Goal: Information Seeking & Learning: Learn about a topic

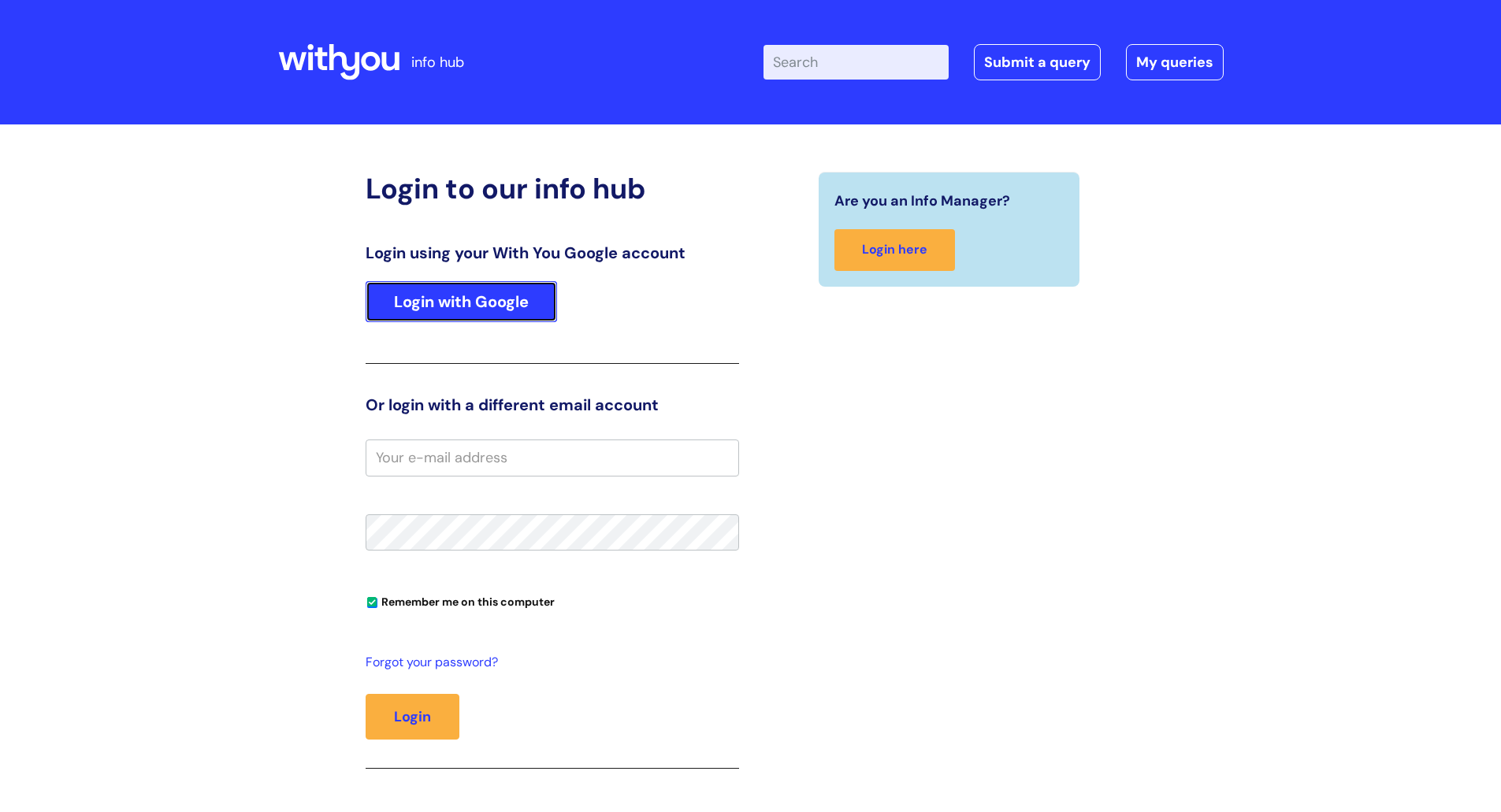
click at [470, 313] on link "Login with Google" at bounding box center [461, 301] width 191 height 41
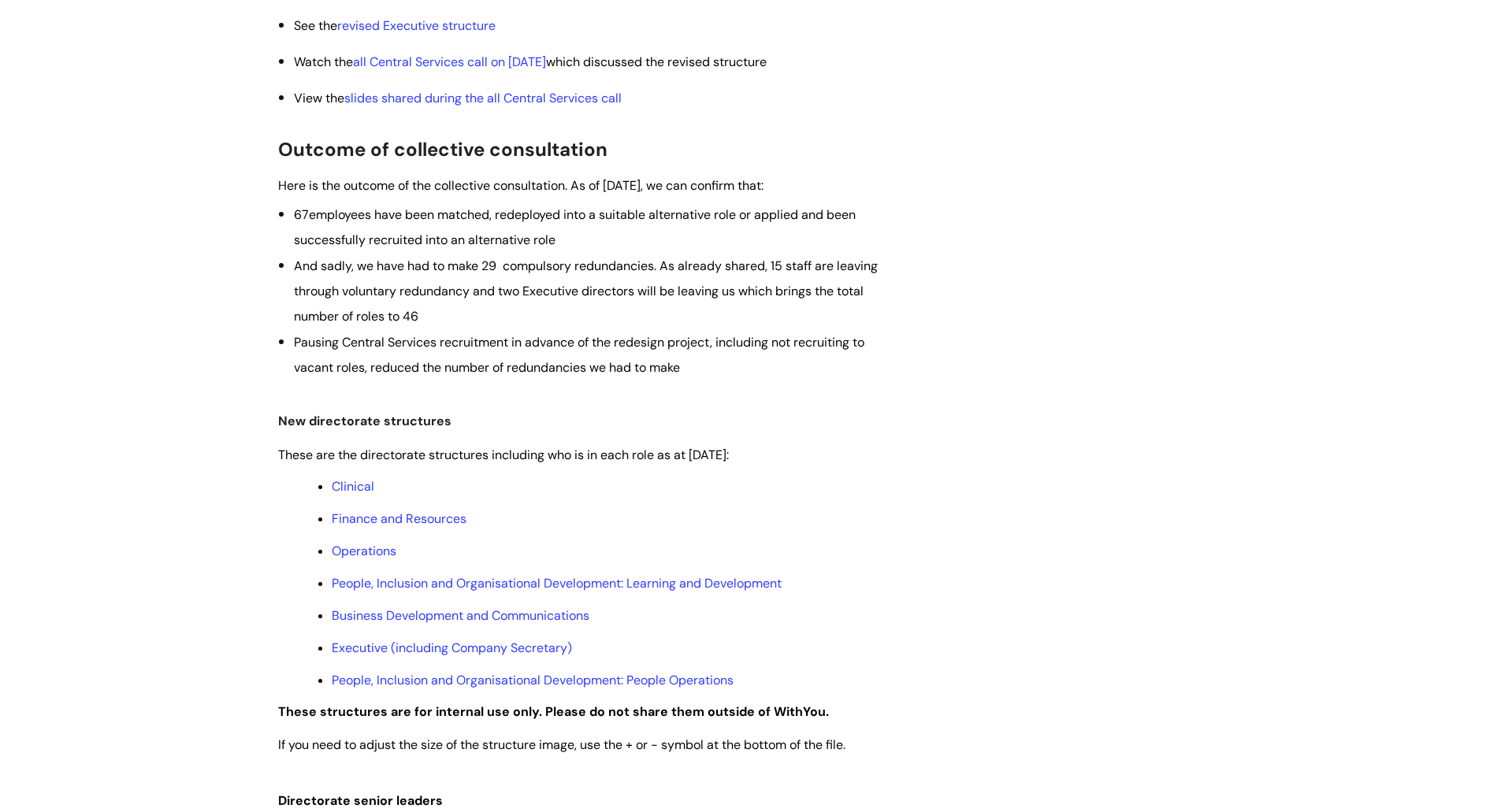
scroll to position [551, 0]
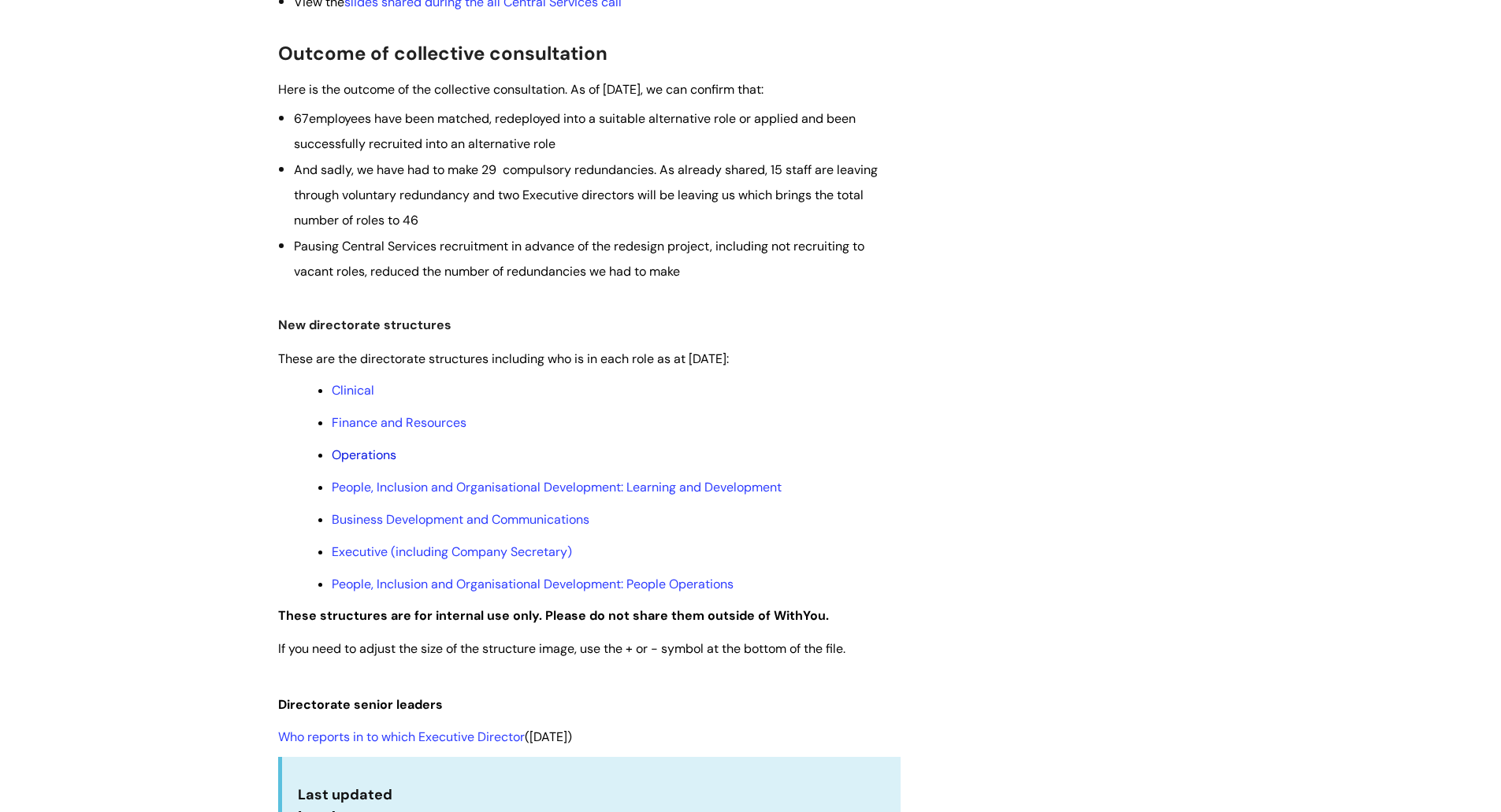
click at [369, 457] on link "Operations" at bounding box center [364, 454] width 64 height 17
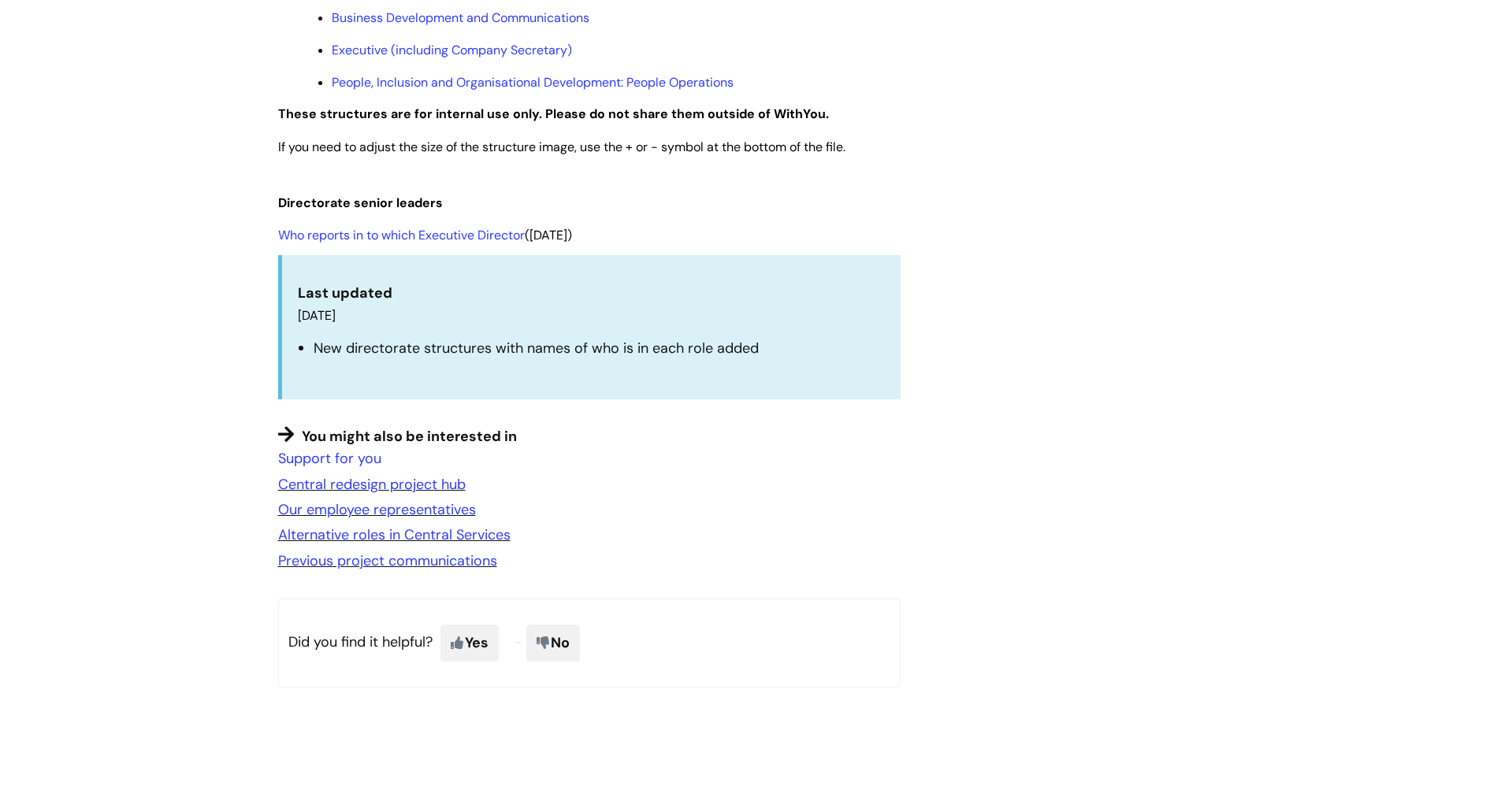
scroll to position [1103, 0]
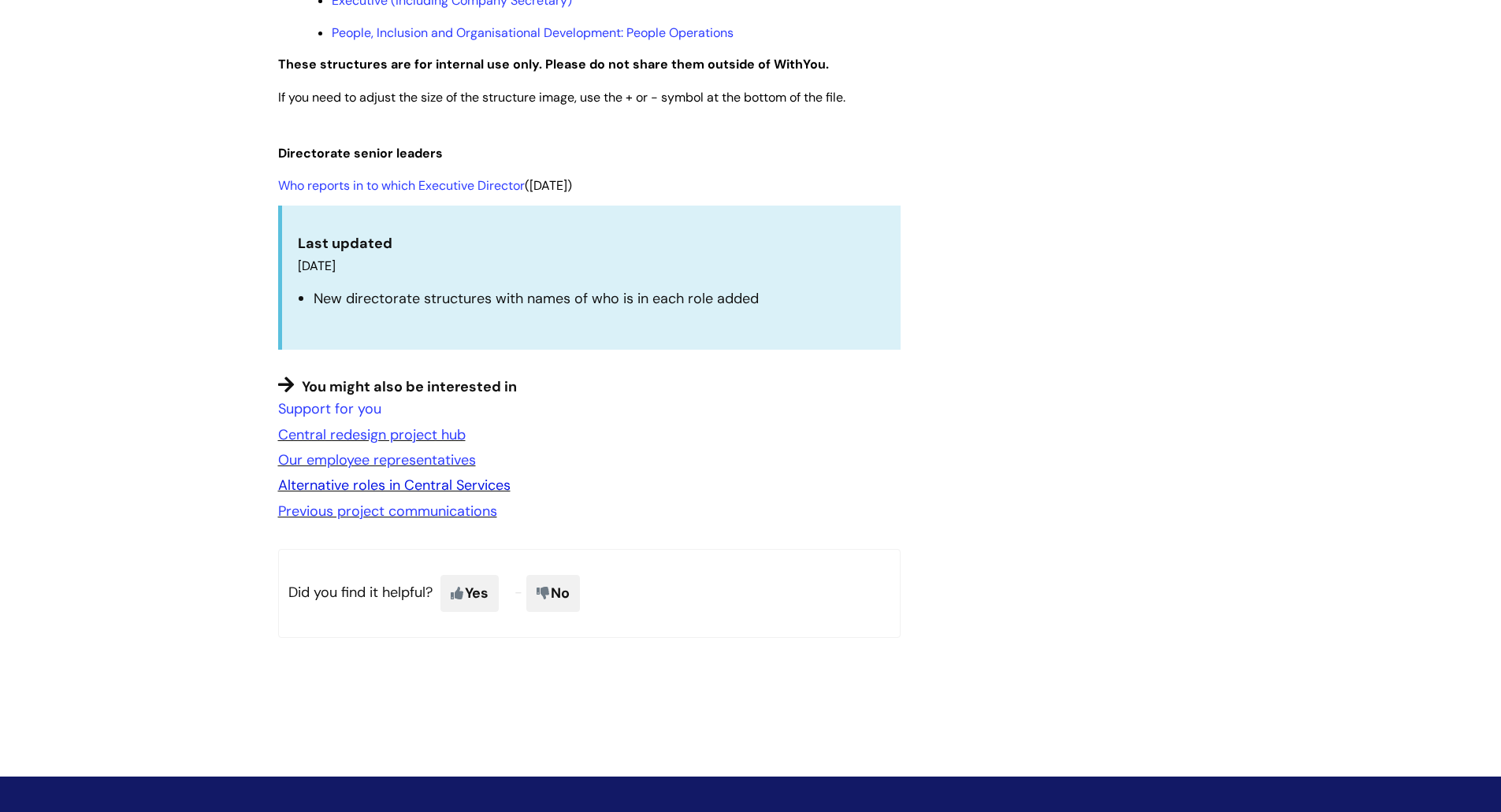
click at [367, 478] on link "Alternative roles in Central Services" at bounding box center [394, 485] width 233 height 19
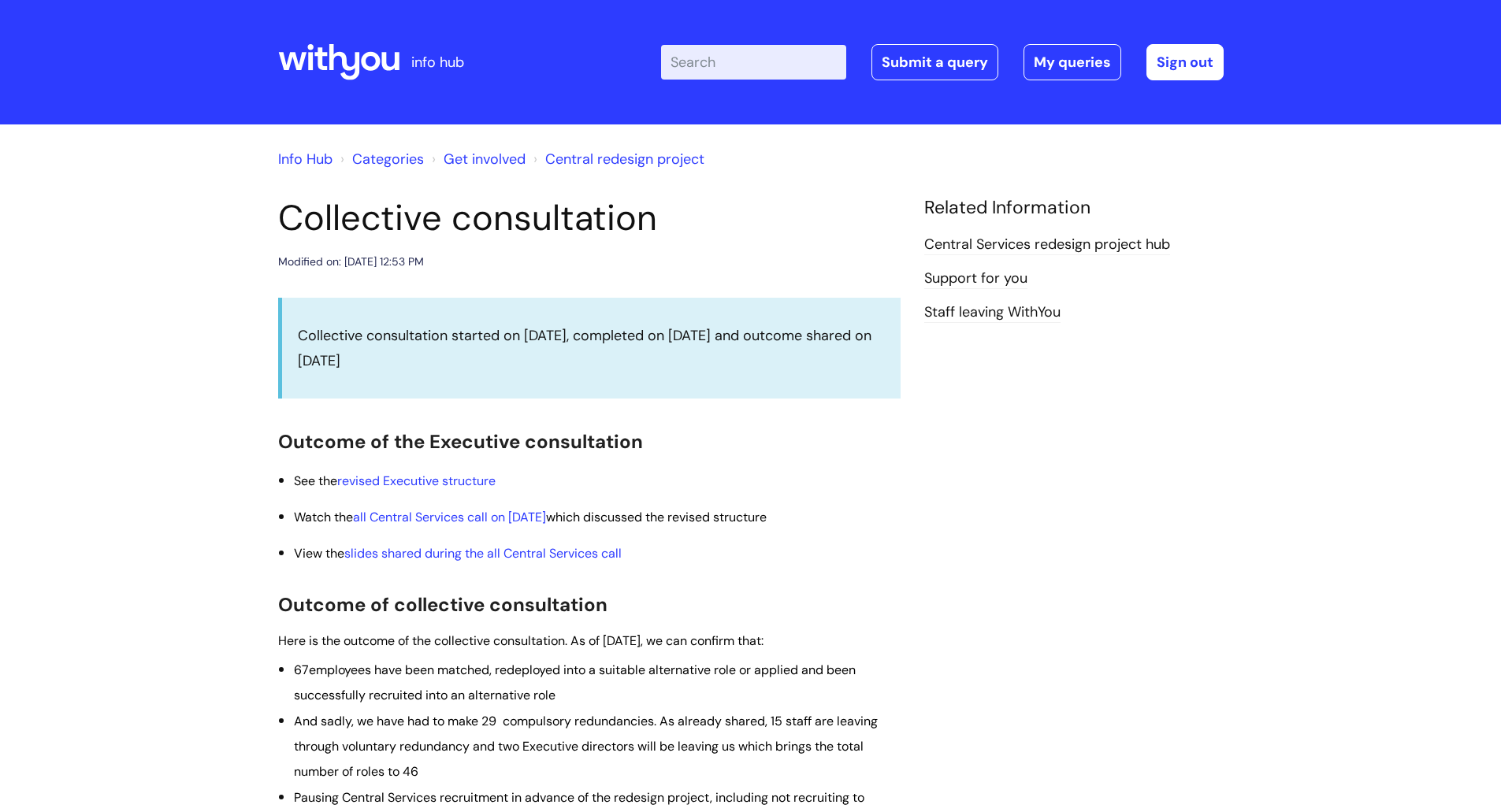
scroll to position [1103, 0]
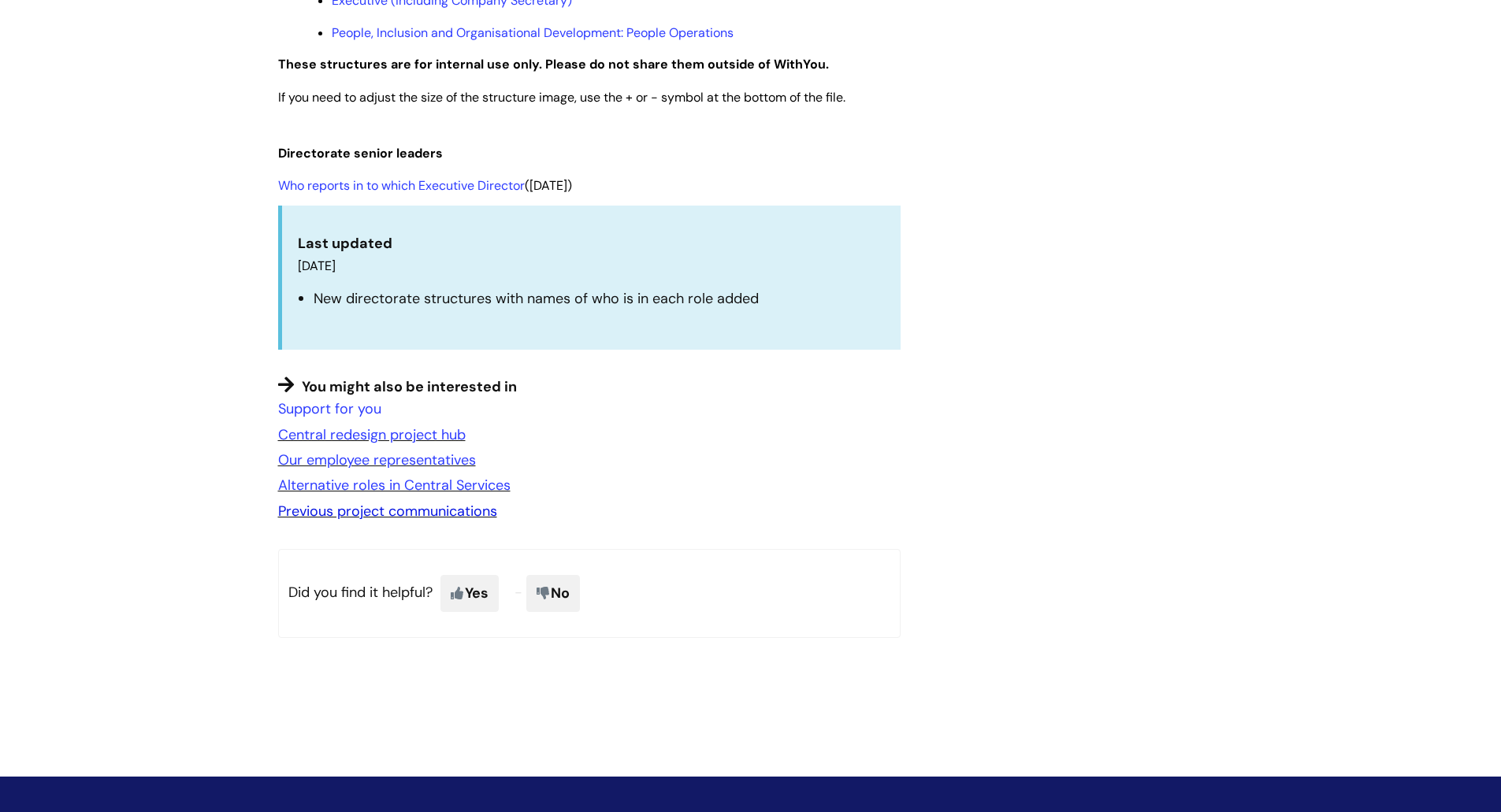
click at [426, 508] on link "Previous project communications" at bounding box center [387, 512] width 219 height 19
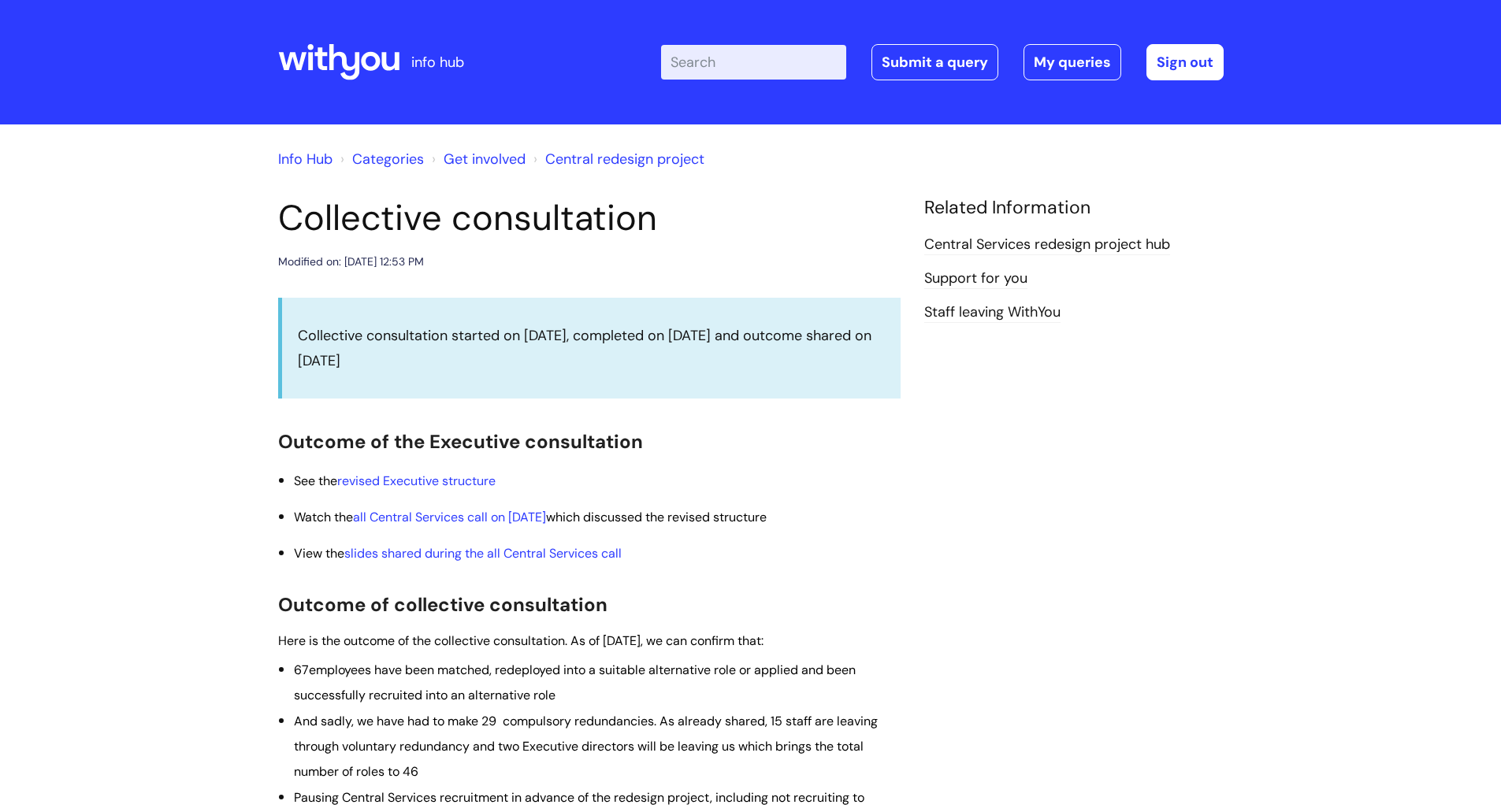
click at [1049, 246] on link "Central Services redesign project hub" at bounding box center [1047, 245] width 246 height 21
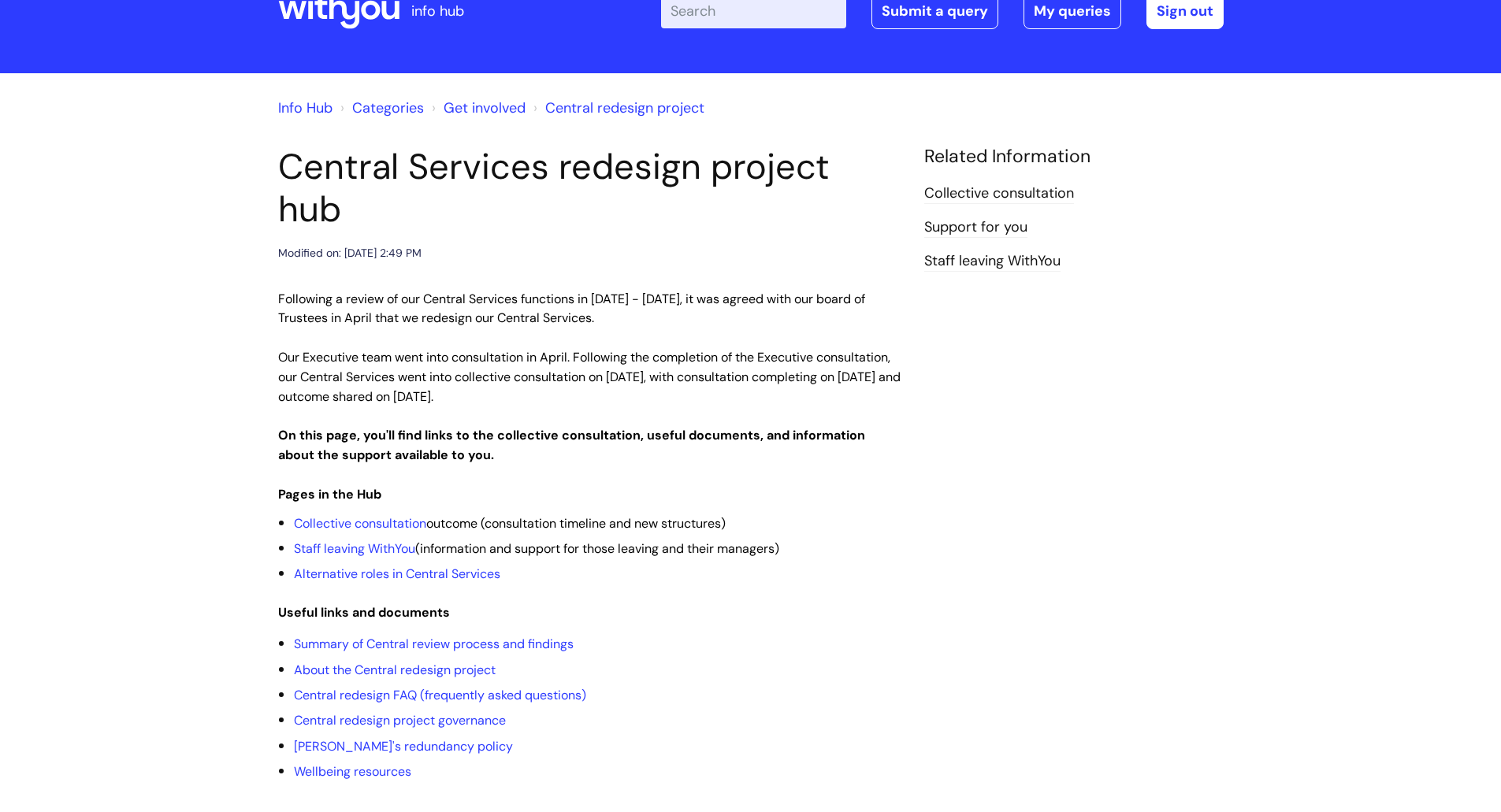
scroll to position [79, 0]
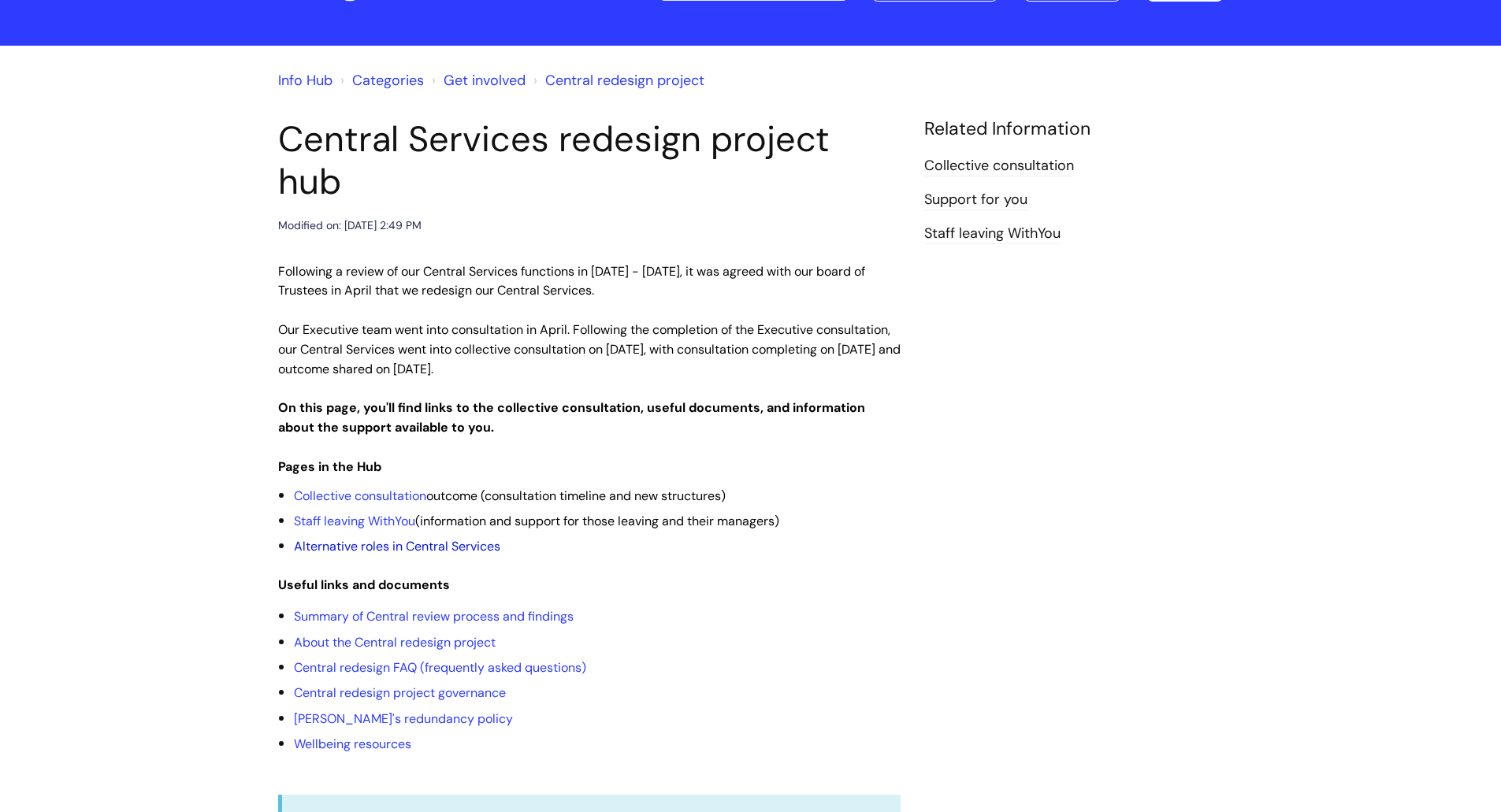
click at [472, 538] on link "Alternative roles in Central Services" at bounding box center [397, 546] width 207 height 17
